Goal: Task Accomplishment & Management: Complete application form

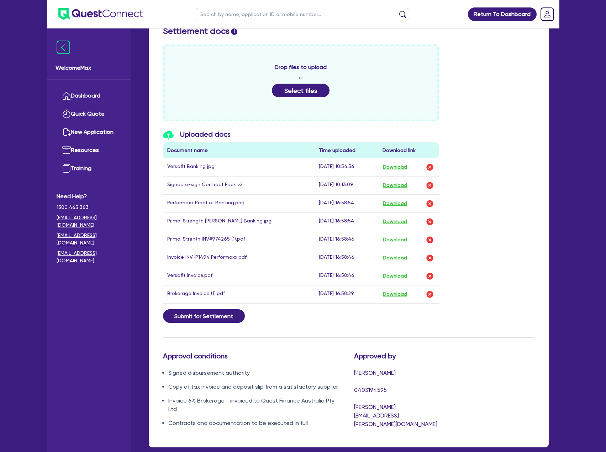
scroll to position [344, 0]
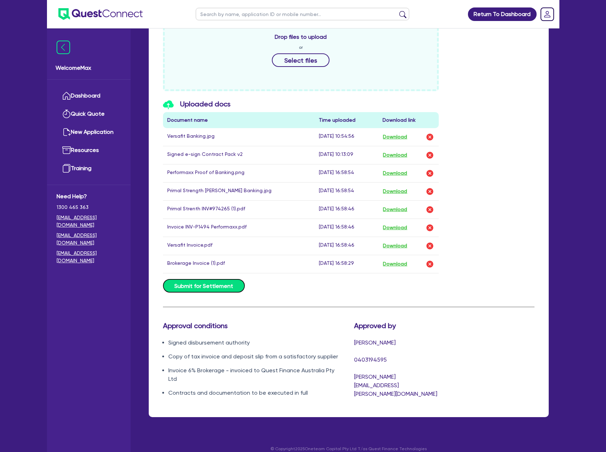
click at [223, 285] on button "Submit for Settlement" at bounding box center [204, 286] width 82 height 14
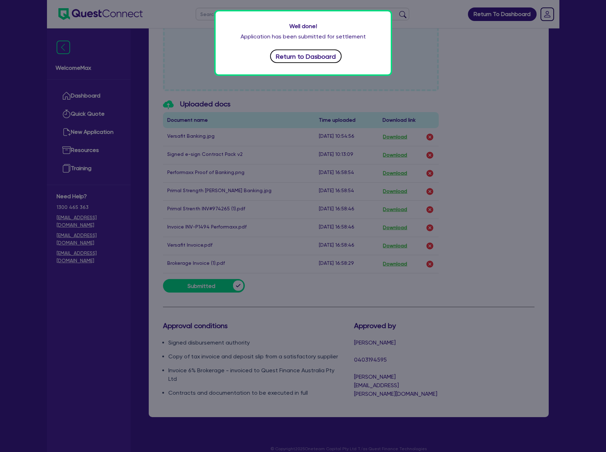
click at [330, 57] on button "Return to Dasboard" at bounding box center [306, 56] width 72 height 14
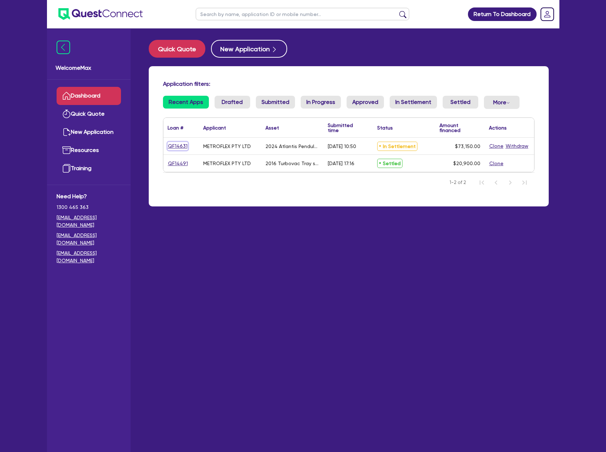
click at [182, 146] on link "QF14631" at bounding box center [178, 146] width 20 height 8
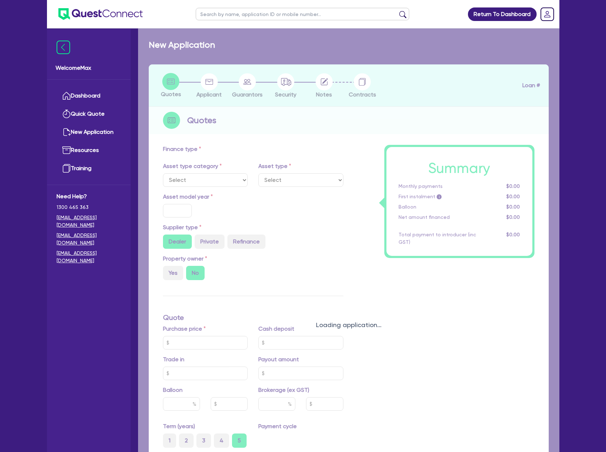
select select "TERTIARY_ASSETS"
type input "2024"
type input "105,526.56"
type input "32,376.56"
type input "9"
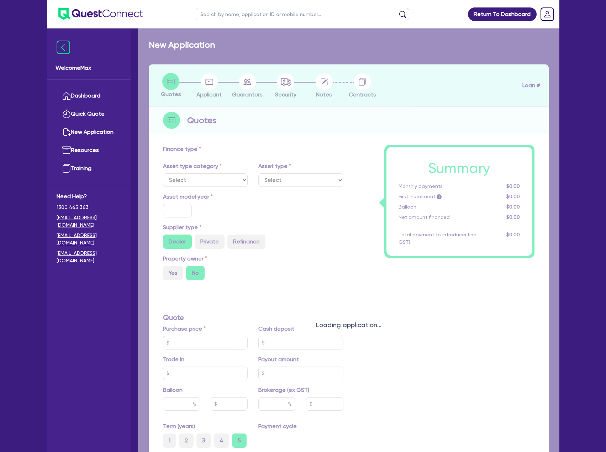
type input "6,583.5"
type input "17.95"
select select "OTHER_TERTIARY"
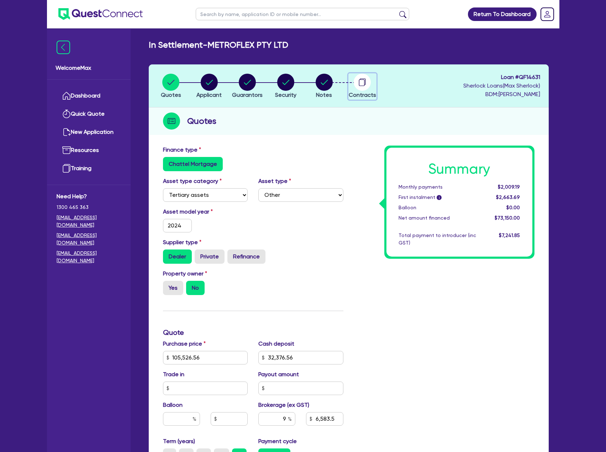
click at [358, 87] on circle "button" at bounding box center [362, 82] width 17 height 17
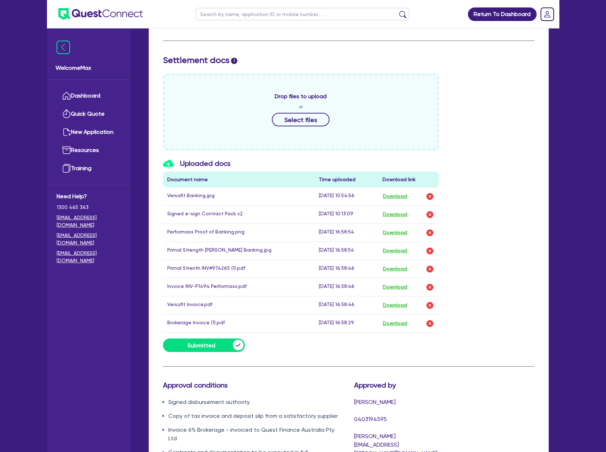
scroll to position [344, 0]
